Goal: Task Accomplishment & Management: Use online tool/utility

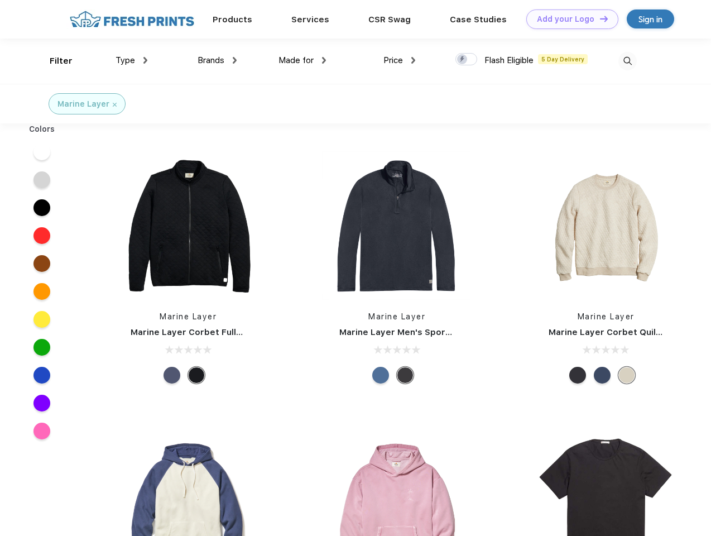
scroll to position [1, 0]
click at [568, 19] on link "Add your Logo Design Tool" at bounding box center [572, 19] width 92 height 20
click at [0, 0] on div "Design Tool" at bounding box center [0, 0] width 0 height 0
click at [599, 18] on link "Add your Logo Design Tool" at bounding box center [572, 19] width 92 height 20
click at [54, 61] on div "Filter" at bounding box center [61, 61] width 23 height 13
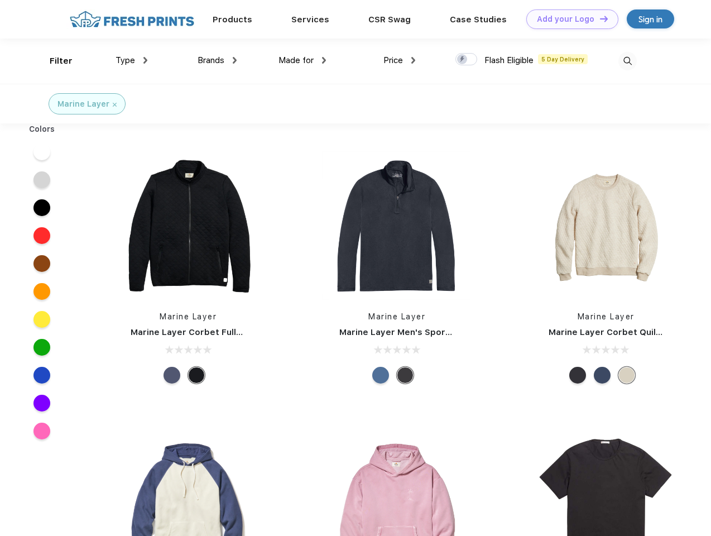
click at [132, 60] on span "Type" at bounding box center [125, 60] width 20 height 10
click at [217, 60] on span "Brands" at bounding box center [211, 60] width 27 height 10
click at [302, 60] on span "Made for" at bounding box center [295, 60] width 35 height 10
click at [399, 60] on span "Price" at bounding box center [393, 60] width 20 height 10
click at [466, 60] on div at bounding box center [466, 59] width 22 height 12
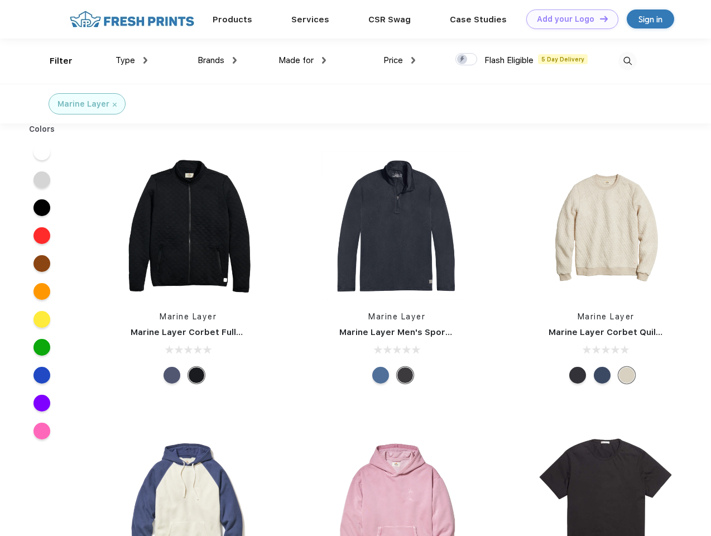
click at [463, 60] on input "checkbox" at bounding box center [458, 55] width 7 height 7
click at [627, 61] on img at bounding box center [627, 61] width 18 height 18
